Goal: Task Accomplishment & Management: Use online tool/utility

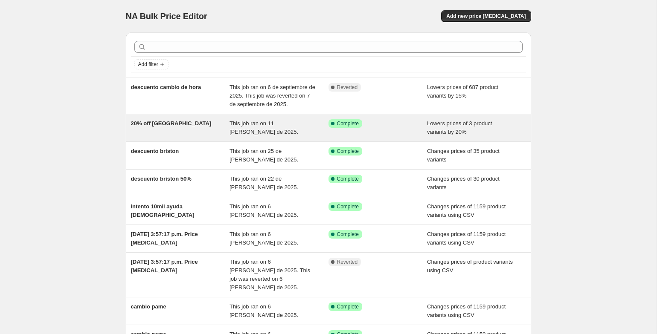
click at [189, 125] on div "20% off breda" at bounding box center [180, 127] width 99 height 17
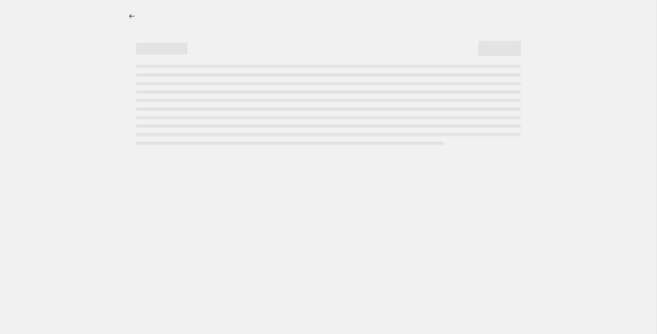
select select "percentage"
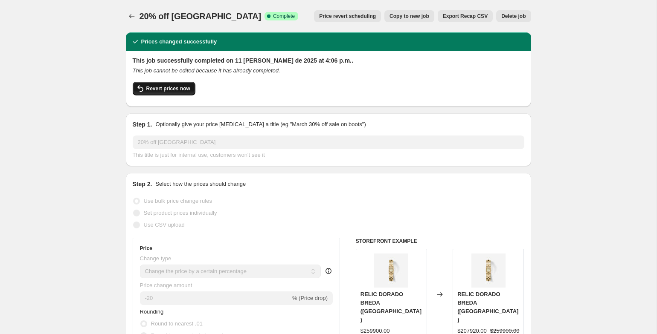
click at [173, 89] on span "Revert prices now" at bounding box center [168, 88] width 44 height 7
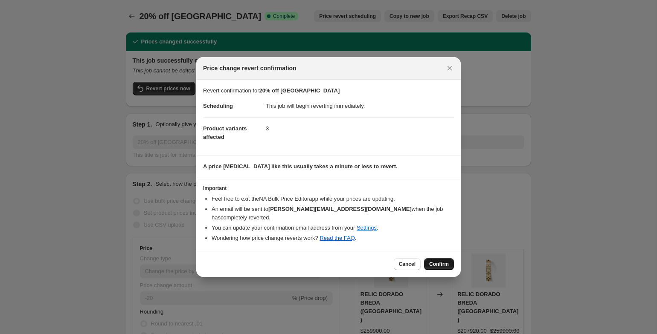
click at [437, 261] on span "Confirm" at bounding box center [439, 264] width 20 height 7
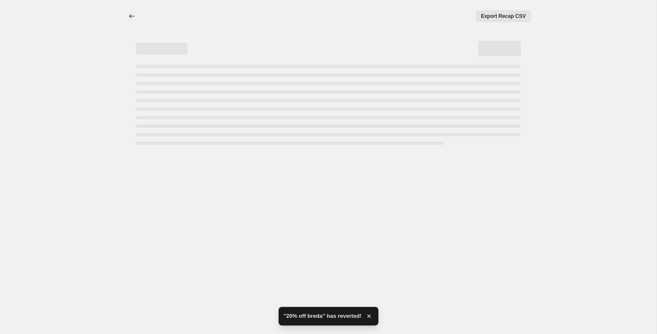
select select "percentage"
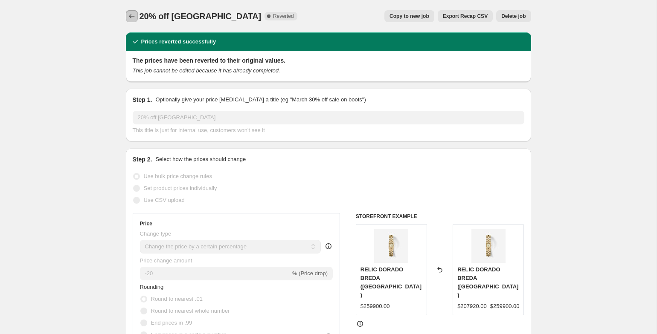
click at [134, 15] on icon "Price change jobs" at bounding box center [132, 16] width 9 height 9
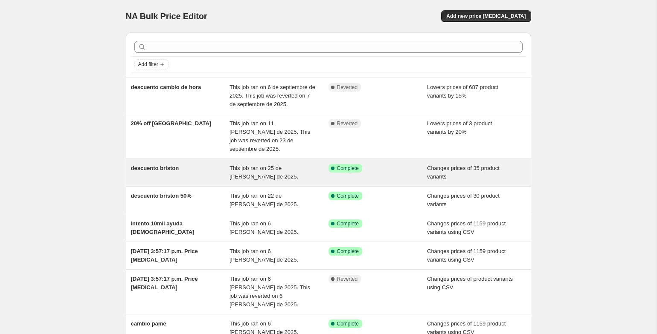
click at [171, 165] on span "descuento briston" at bounding box center [155, 168] width 48 height 6
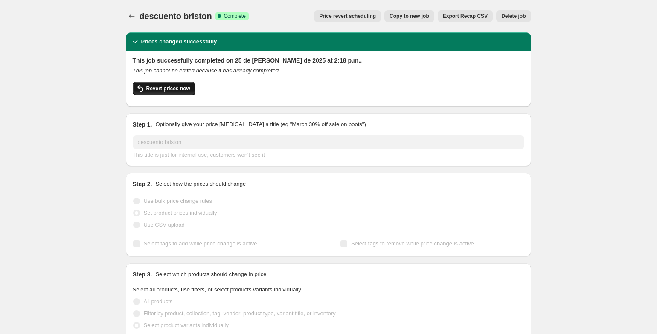
click at [179, 86] on span "Revert prices now" at bounding box center [168, 88] width 44 height 7
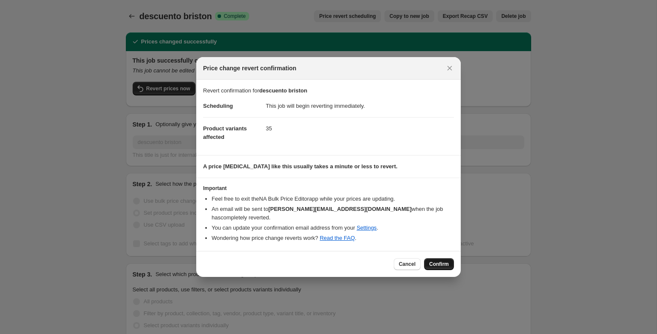
click at [430, 261] on span "Confirm" at bounding box center [439, 264] width 20 height 7
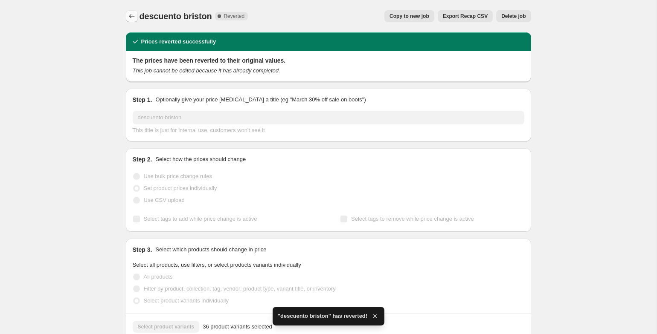
click at [130, 17] on icon "Price change jobs" at bounding box center [132, 16] width 6 height 4
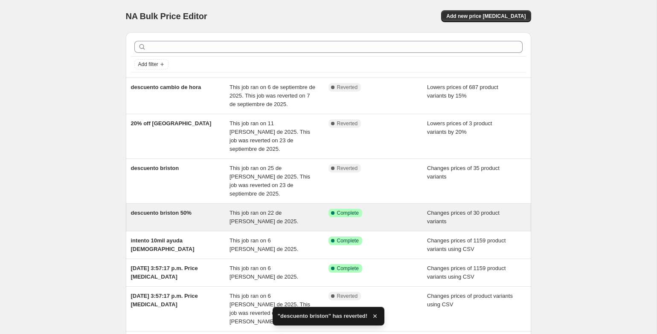
click at [187, 210] on span "descuento briston 50%" at bounding box center [161, 213] width 61 height 6
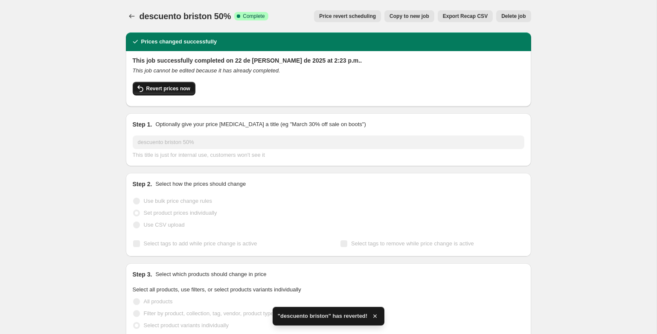
click at [186, 85] on button "Revert prices now" at bounding box center [164, 89] width 63 height 14
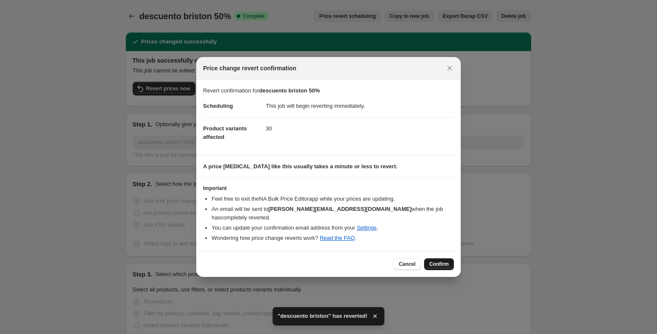
click at [436, 261] on span "Confirm" at bounding box center [439, 264] width 20 height 7
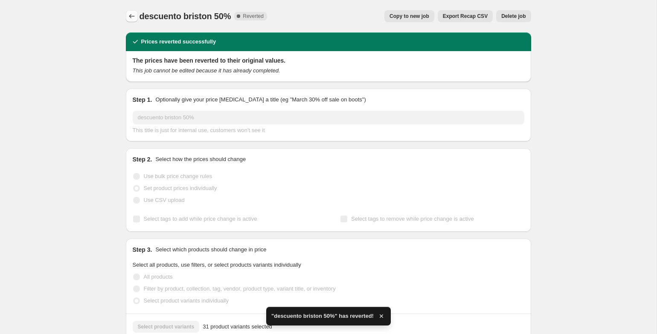
click at [131, 15] on icon "Price change jobs" at bounding box center [132, 16] width 9 height 9
